Goal: Task Accomplishment & Management: Use online tool/utility

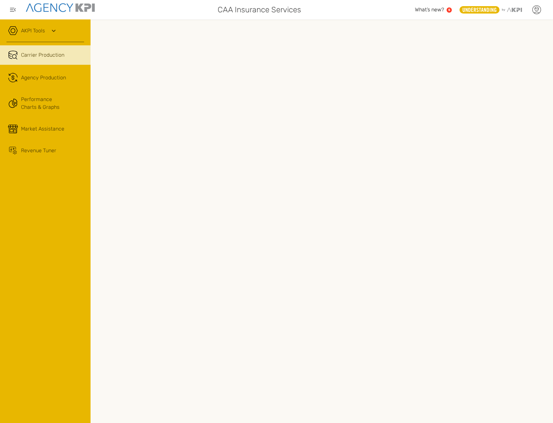
click at [533, 12] on icon at bounding box center [537, 10] width 10 height 10
click at [494, 63] on li "Log Out" at bounding box center [510, 68] width 72 height 17
click at [52, 37] on div "AKPI Tools" at bounding box center [45, 34] width 78 height 16
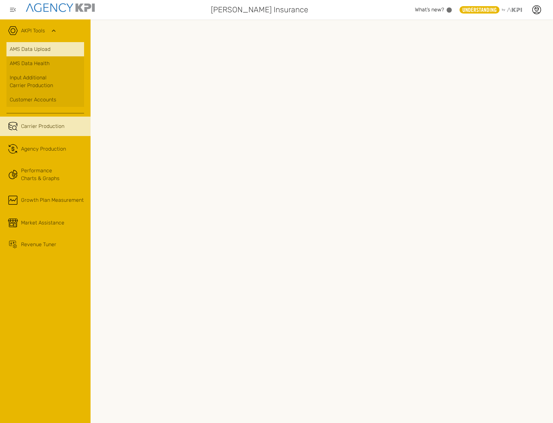
click at [41, 55] on link "AMS Data Upload" at bounding box center [45, 49] width 78 height 14
